Goal: Communication & Community: Answer question/provide support

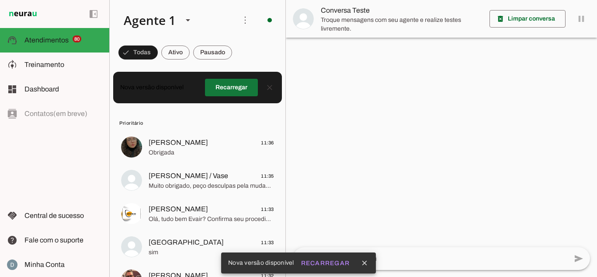
click at [232, 96] on span at bounding box center [231, 87] width 53 height 21
